Goal: Information Seeking & Learning: Learn about a topic

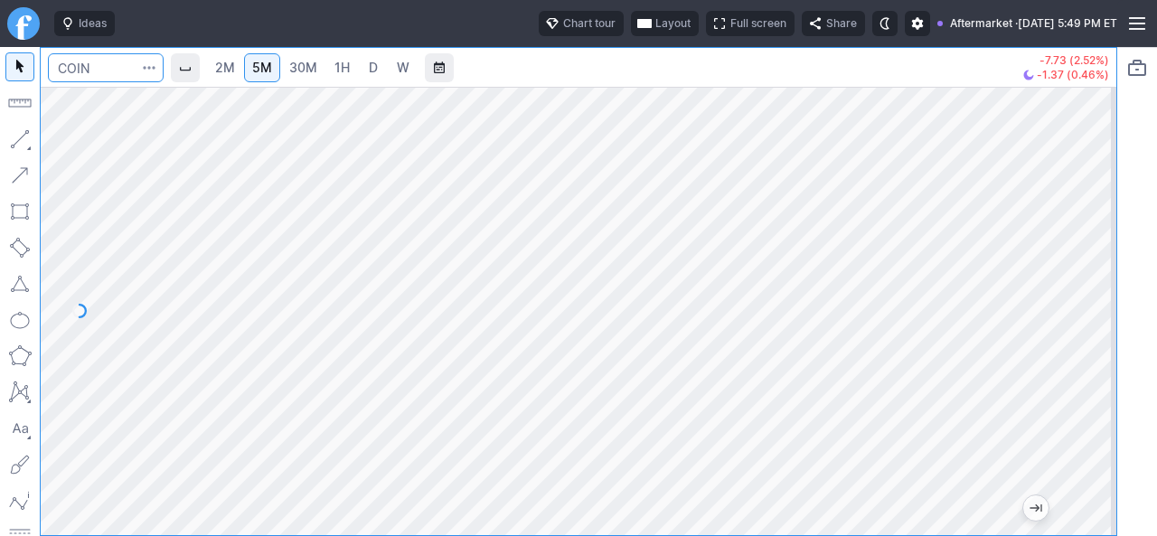
click at [127, 71] on input "Search" at bounding box center [106, 67] width 116 height 29
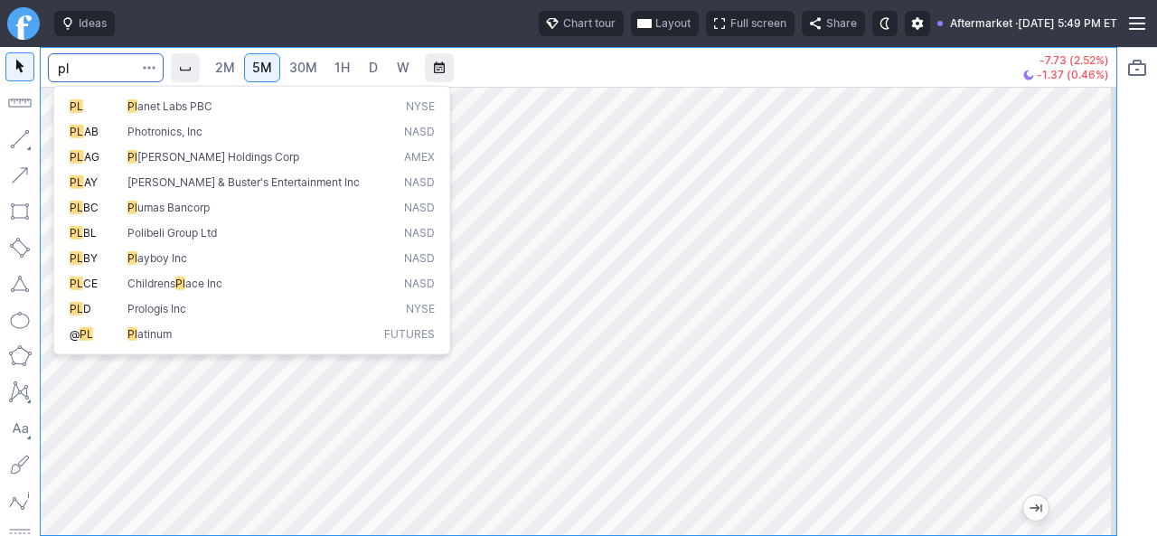
type input "p"
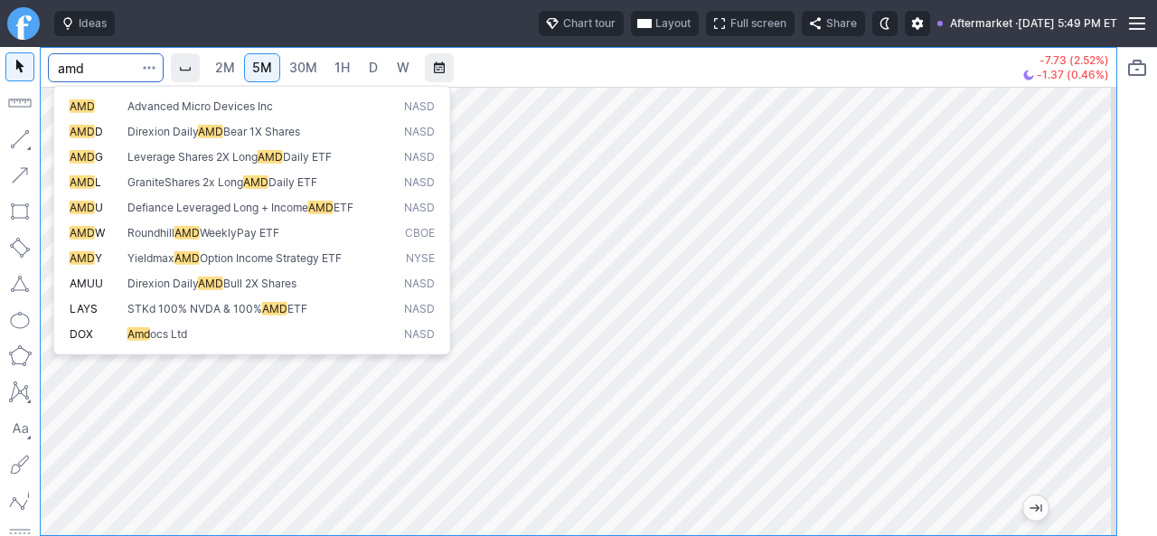
type input "amd"
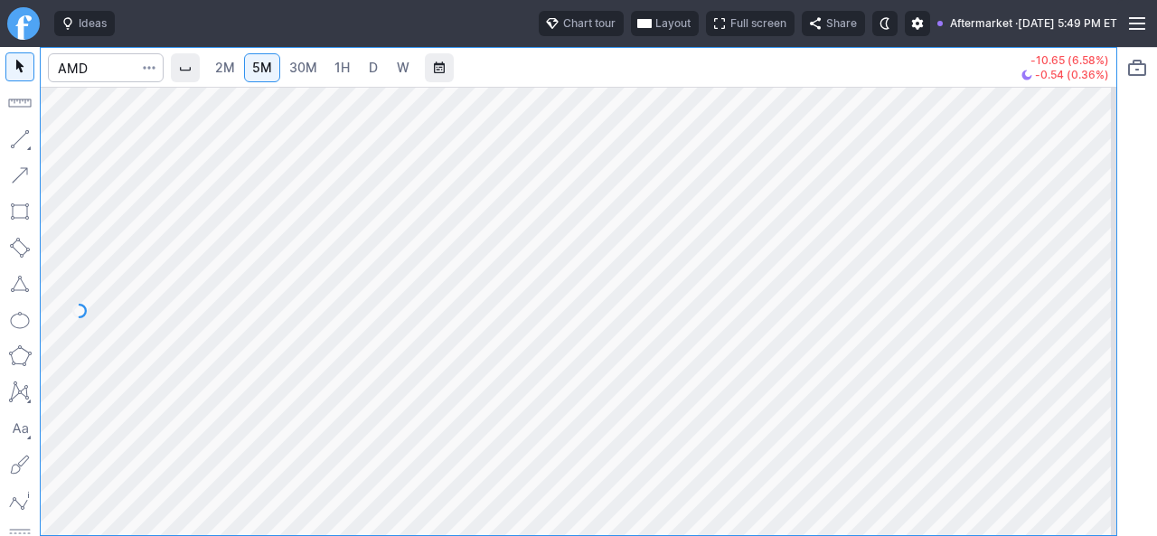
click at [1096, 348] on div at bounding box center [1097, 306] width 38 height 403
click at [1142, 393] on div "2M 5M 30M 1H D W -10.65 (6.58%) -0.53 (0.35%)" at bounding box center [578, 291] width 1157 height 489
click at [1119, 358] on div "2M 5M 30M 1H D W -10.65 (6.58%) -0.53 (0.35%)" at bounding box center [578, 291] width 1157 height 489
click at [1156, 328] on html "Ideas Chart tour Layout Full screen Share Aftermarket · [DATE] 5:49 PM ET 2M 5M…" at bounding box center [578, 268] width 1157 height 536
click at [1118, 315] on div "2M 5M 30M 1H D W -10.65 (6.58%) -0.53 (0.35%)" at bounding box center [578, 291] width 1157 height 489
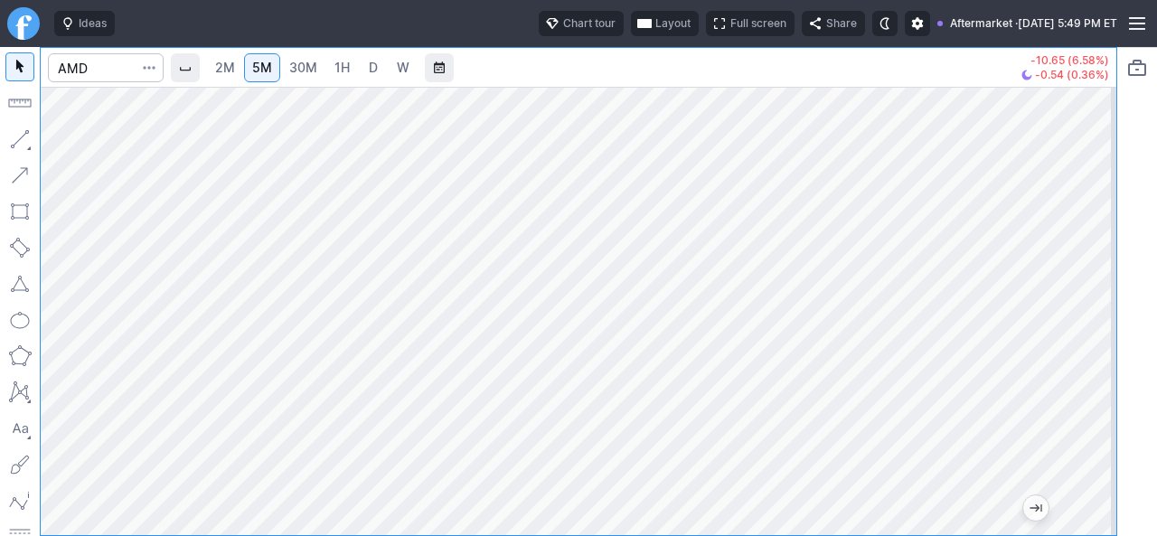
click at [1073, 204] on div at bounding box center [578, 311] width 1075 height 448
drag, startPoint x: 1092, startPoint y: 393, endPoint x: 1105, endPoint y: 289, distance: 104.8
click at [1105, 289] on div at bounding box center [1097, 306] width 38 height 403
drag, startPoint x: 1093, startPoint y: 372, endPoint x: 1093, endPoint y: 351, distance: 21.7
click at [1093, 351] on div at bounding box center [1097, 306] width 38 height 403
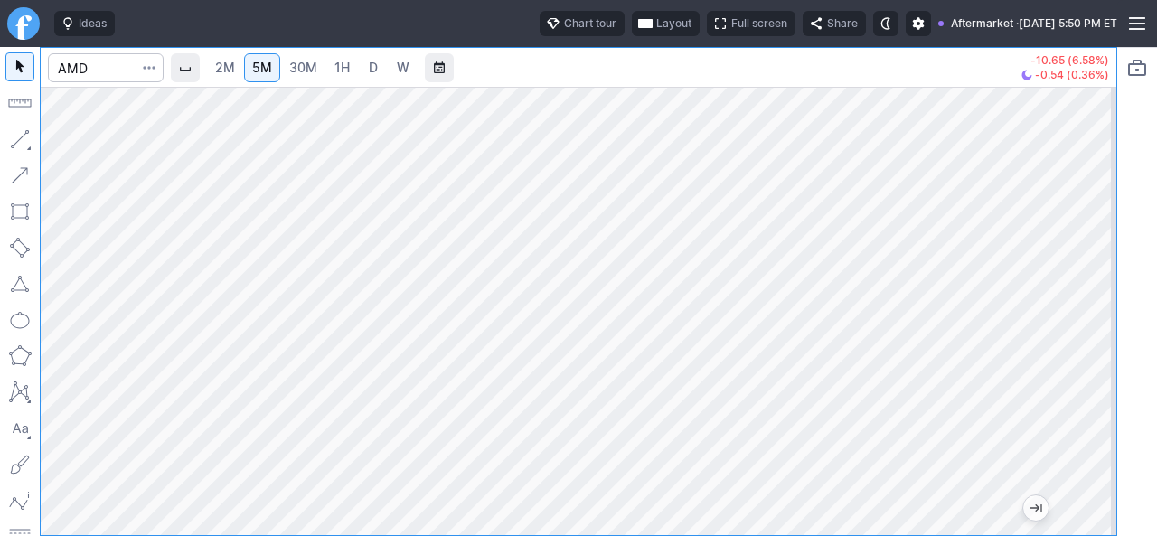
click at [1074, 342] on div at bounding box center [578, 311] width 1075 height 448
drag, startPoint x: 1097, startPoint y: 290, endPoint x: 1081, endPoint y: 325, distance: 38.8
click at [1092, 314] on div at bounding box center [1097, 306] width 38 height 403
drag, startPoint x: 1086, startPoint y: 358, endPoint x: 1086, endPoint y: 322, distance: 36.1
click at [1086, 322] on div at bounding box center [1097, 306] width 38 height 403
